Goal: Information Seeking & Learning: Learn about a topic

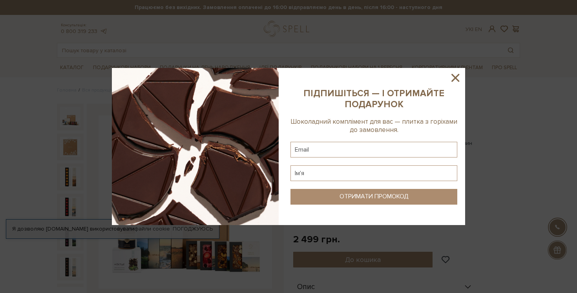
click at [455, 77] on icon at bounding box center [456, 78] width 8 height 8
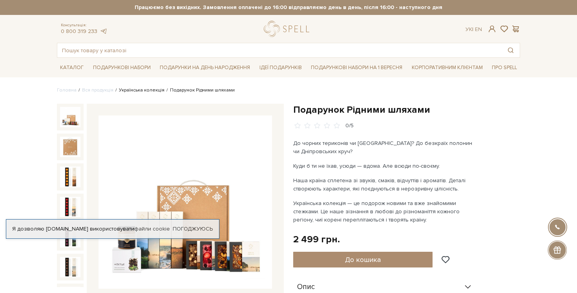
click at [148, 92] on link "Українська колекція" at bounding box center [142, 90] width 46 height 6
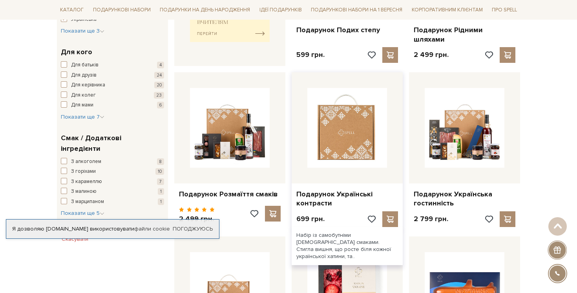
scroll to position [552, 0]
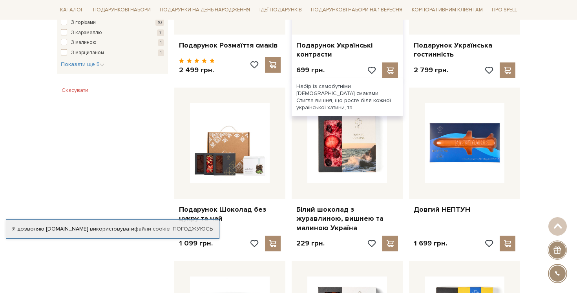
click at [326, 209] on link "Білий шоколад з журавлиною, вишнею та малиною Україна" at bounding box center [348, 218] width 102 height 27
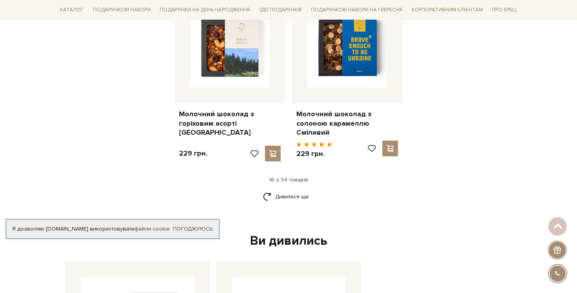
scroll to position [992, 0]
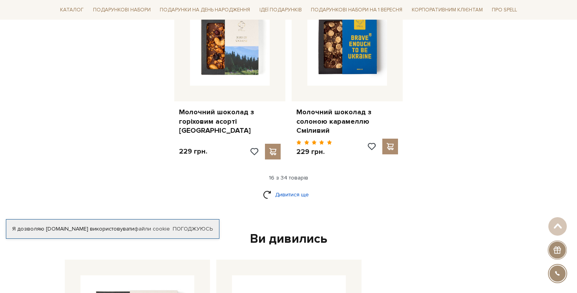
click at [297, 188] on link "Дивитися ще" at bounding box center [288, 195] width 51 height 14
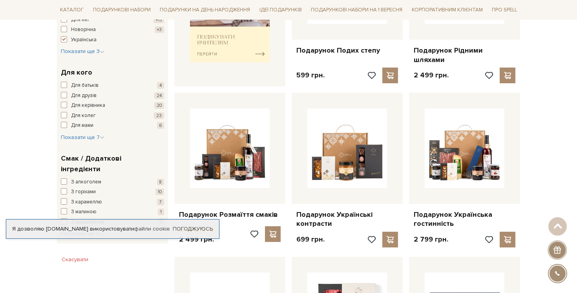
scroll to position [0, 0]
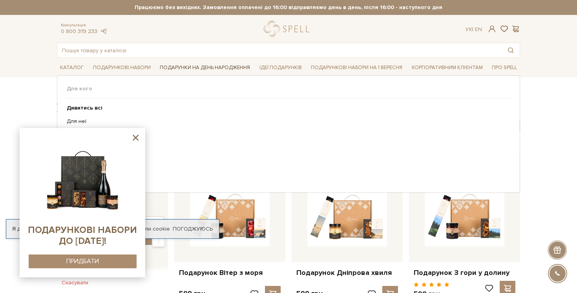
click at [160, 65] on link "Подарунки на День народження" at bounding box center [205, 68] width 97 height 12
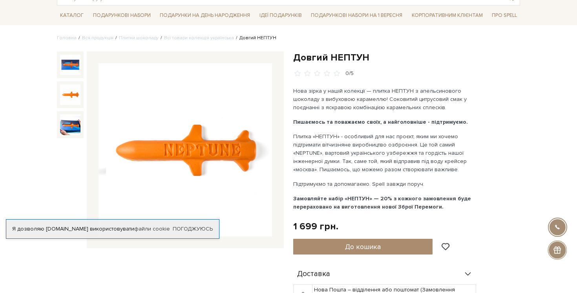
scroll to position [145, 0]
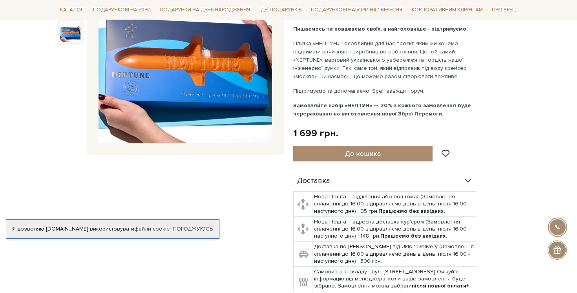
click at [73, 35] on img at bounding box center [70, 31] width 20 height 20
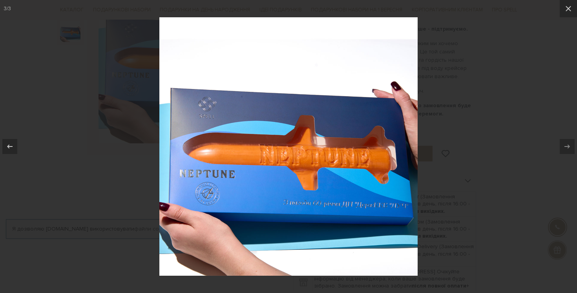
click at [452, 84] on div at bounding box center [288, 146] width 577 height 293
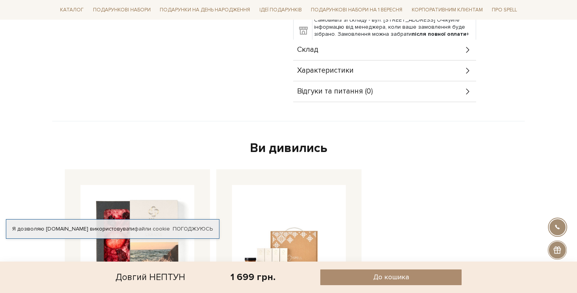
scroll to position [485, 0]
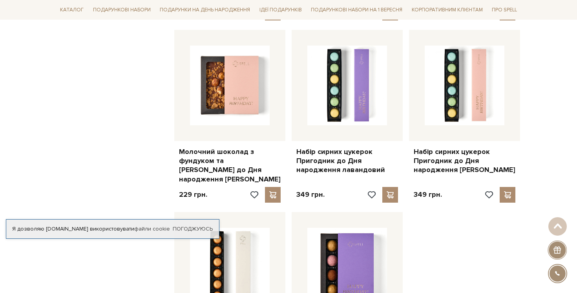
scroll to position [987, 0]
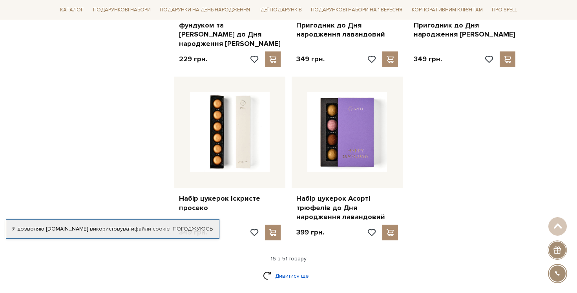
click at [301, 270] on link "Дивитися ще" at bounding box center [288, 276] width 51 height 14
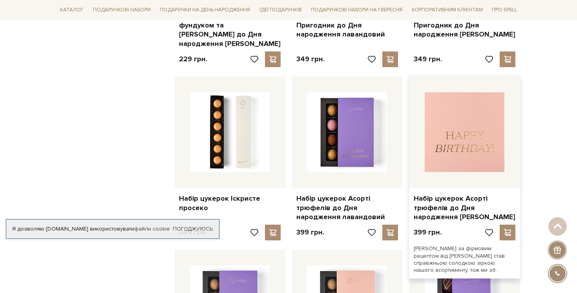
click at [466, 118] on img at bounding box center [465, 132] width 80 height 80
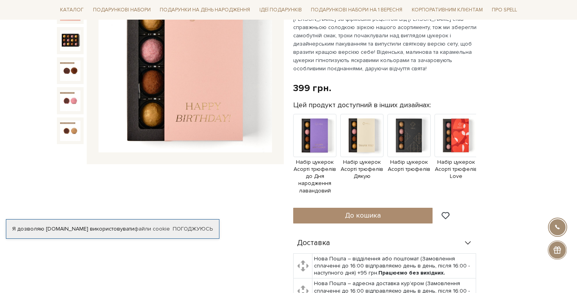
scroll to position [49, 0]
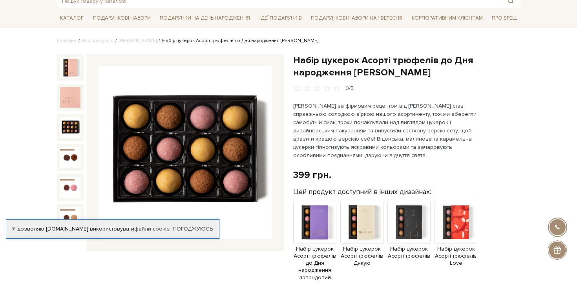
click at [65, 129] on img at bounding box center [70, 127] width 20 height 20
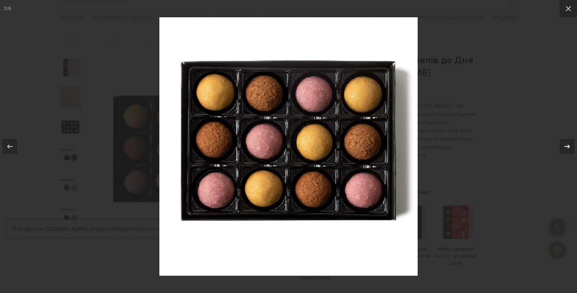
click at [564, 146] on icon at bounding box center [567, 146] width 9 height 9
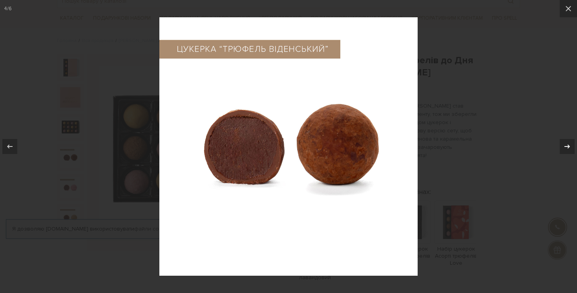
click at [564, 146] on icon at bounding box center [567, 146] width 9 height 9
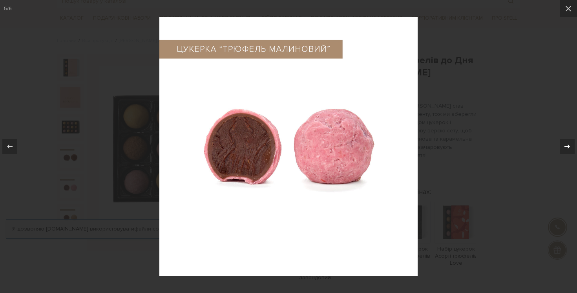
click at [564, 146] on icon at bounding box center [567, 146] width 9 height 9
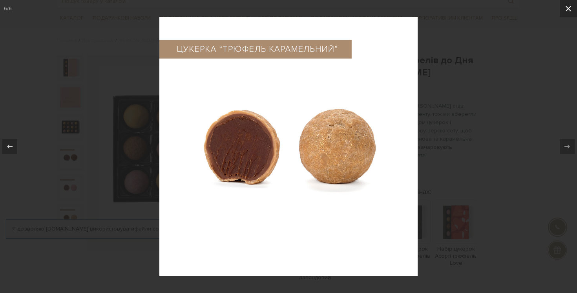
click at [573, 6] on icon at bounding box center [568, 8] width 9 height 9
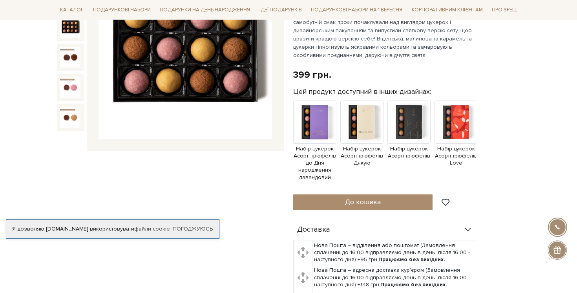
scroll to position [300, 0]
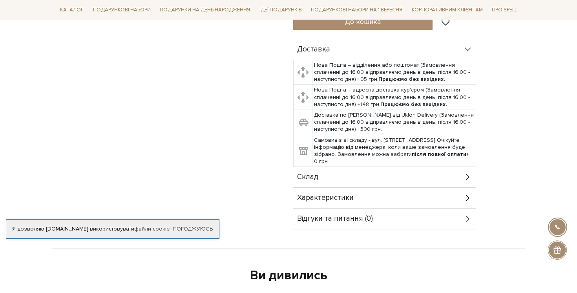
click at [389, 203] on div "Характеристики" at bounding box center [384, 198] width 183 height 20
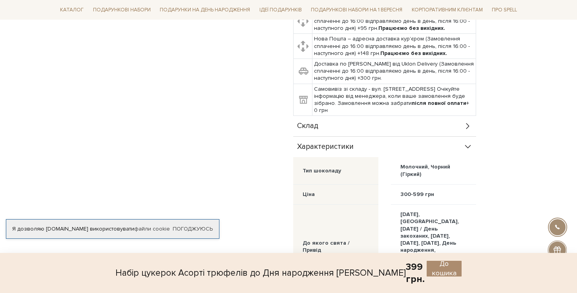
scroll to position [478, 0]
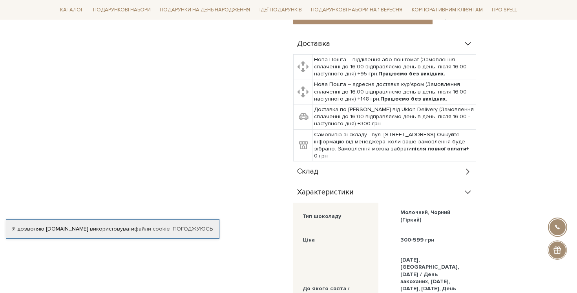
click at [381, 175] on div "Склад" at bounding box center [384, 171] width 183 height 20
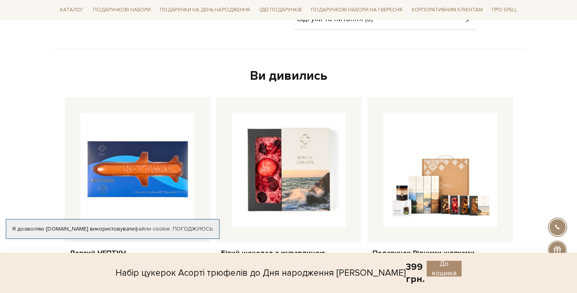
scroll to position [1142, 0]
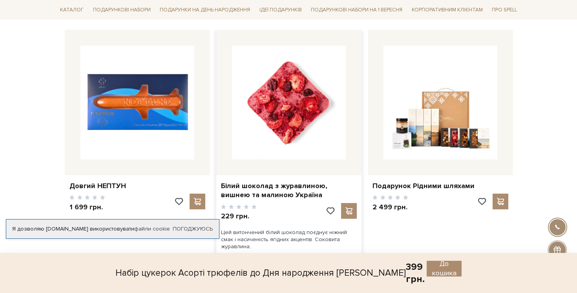
click at [291, 128] on img at bounding box center [289, 103] width 114 height 114
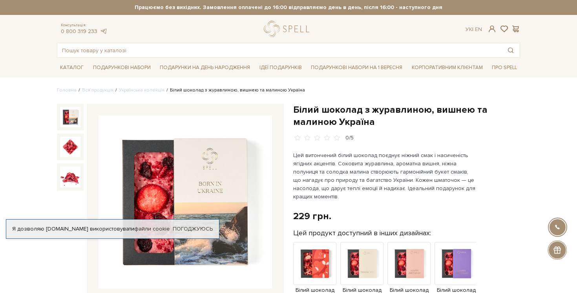
scroll to position [199, 0]
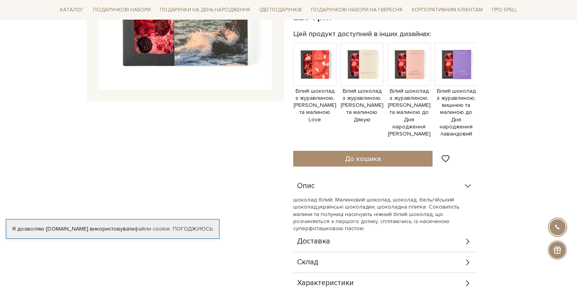
click at [310, 238] on span "Доставка" at bounding box center [313, 241] width 33 height 7
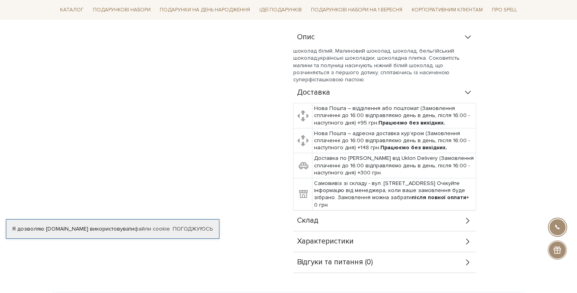
scroll to position [393, 0]
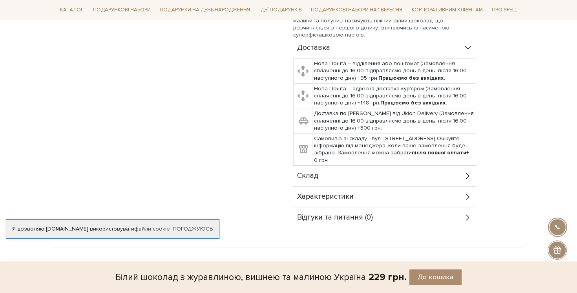
click at [307, 187] on div "Характеристики" at bounding box center [384, 197] width 183 height 20
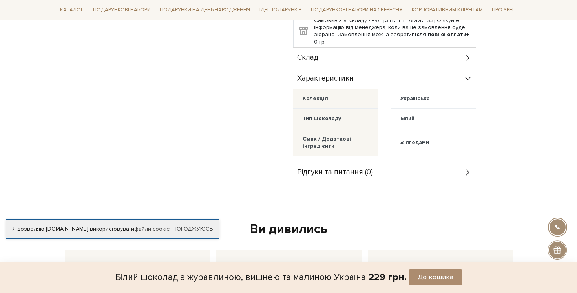
scroll to position [512, 0]
click at [321, 54] on div "Склад" at bounding box center [384, 57] width 183 height 20
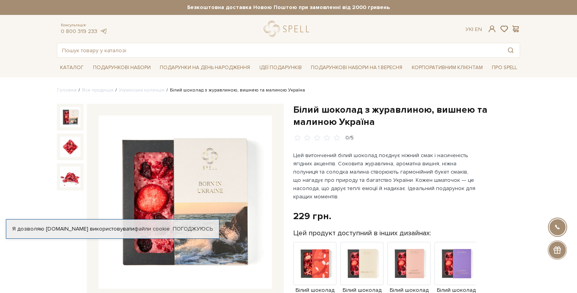
scroll to position [136, 0]
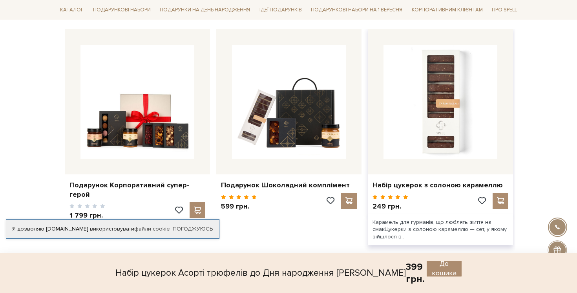
scroll to position [939, 0]
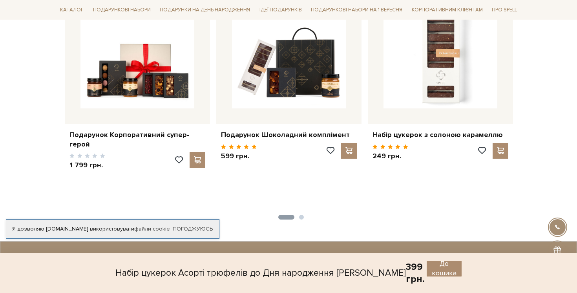
click at [304, 219] on li "2" at bounding box center [299, 217] width 9 height 5
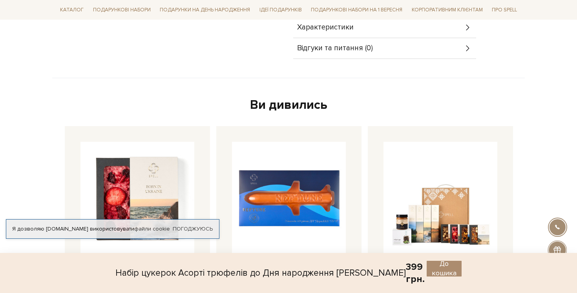
scroll to position [0, 0]
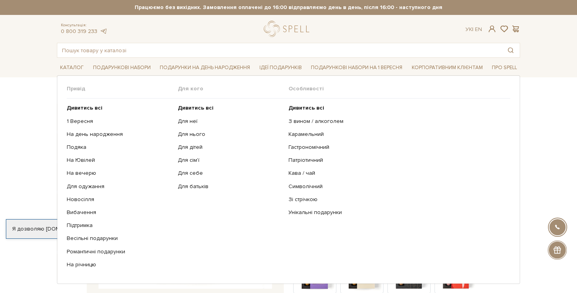
click at [288, 60] on li "Ідеї подарунків Привід Дивитись всі" at bounding box center [280, 68] width 49 height 18
click at [288, 62] on link "Ідеї подарунків" at bounding box center [280, 68] width 49 height 12
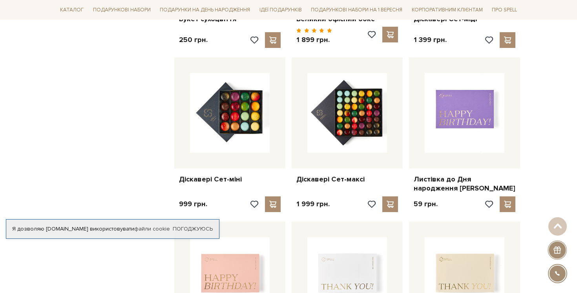
scroll to position [661, 0]
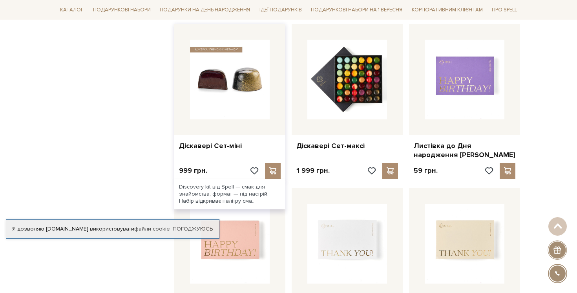
click at [246, 108] on img at bounding box center [230, 80] width 80 height 80
